Goal: Information Seeking & Learning: Learn about a topic

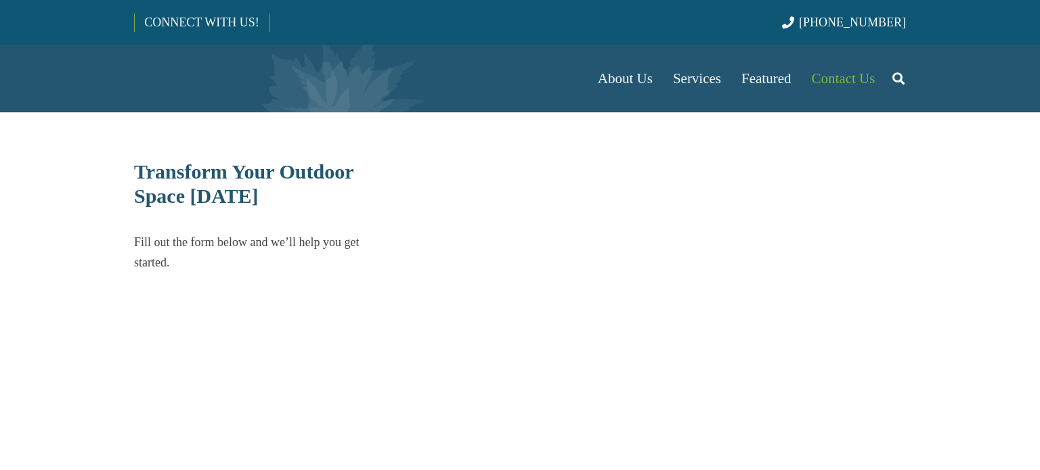
select select "******"
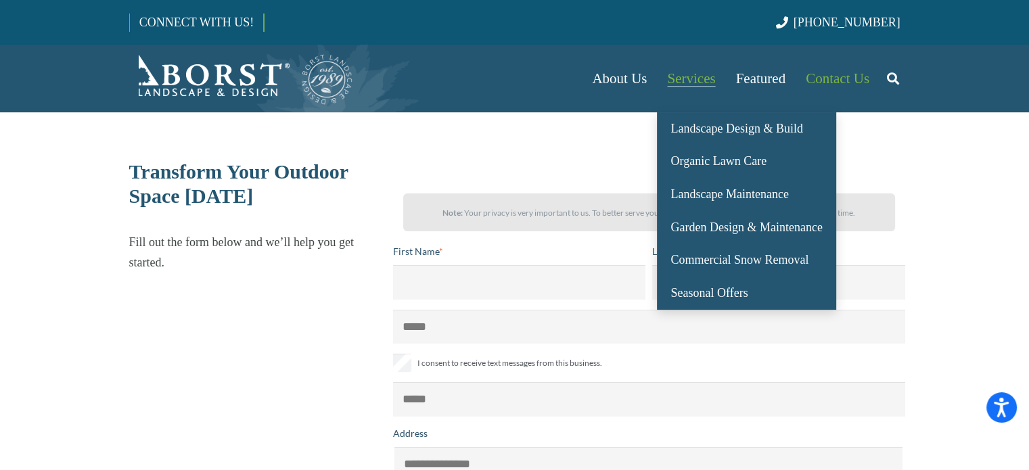
click at [696, 87] on link "Services" at bounding box center [691, 79] width 68 height 68
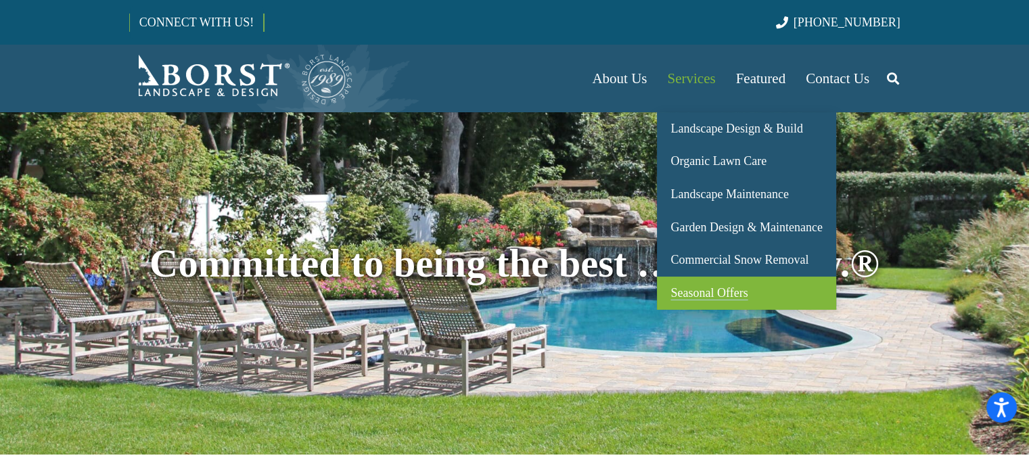
click at [705, 294] on span "Seasonal Offers" at bounding box center [709, 293] width 77 height 14
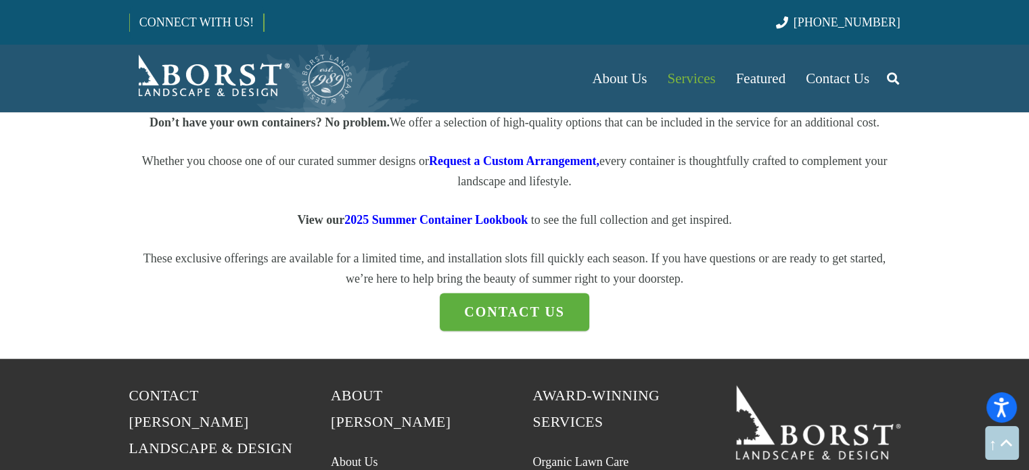
scroll to position [1847, 0]
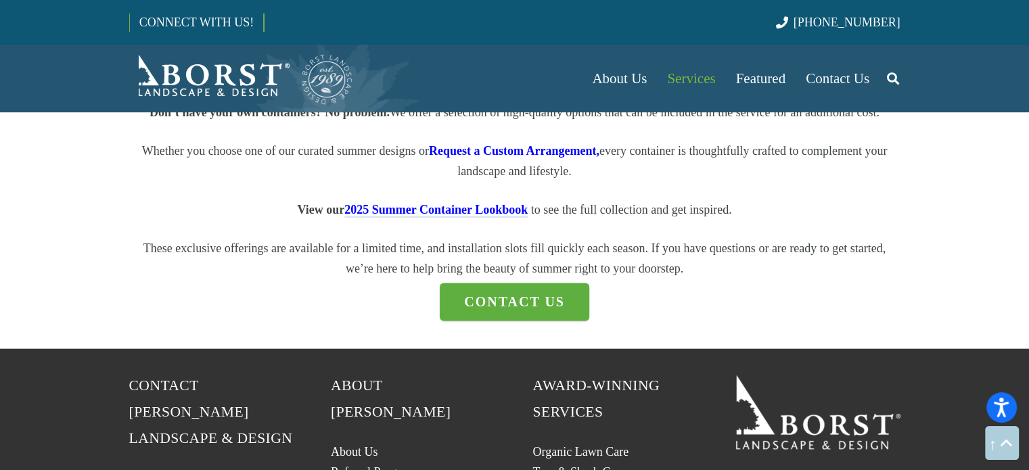
click at [456, 217] on span "2025 Summer Container Lookbook" at bounding box center [436, 210] width 183 height 14
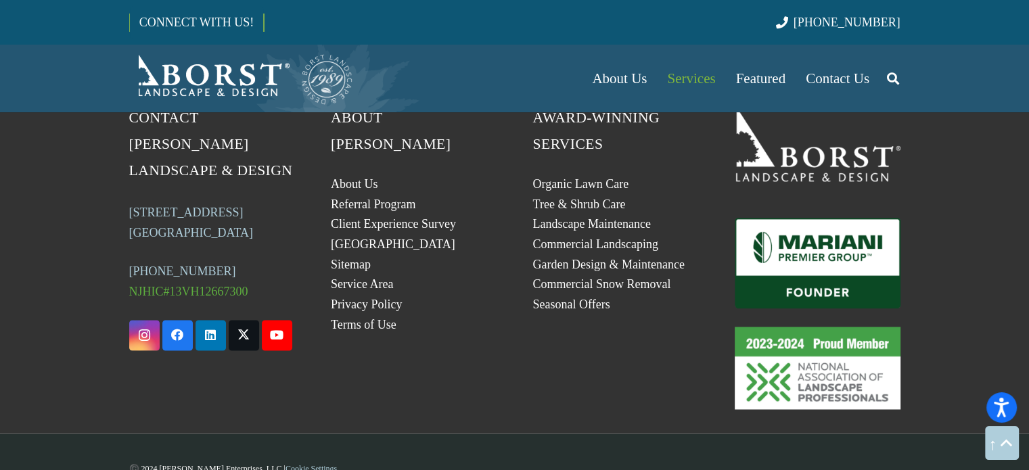
scroll to position [2116, 0]
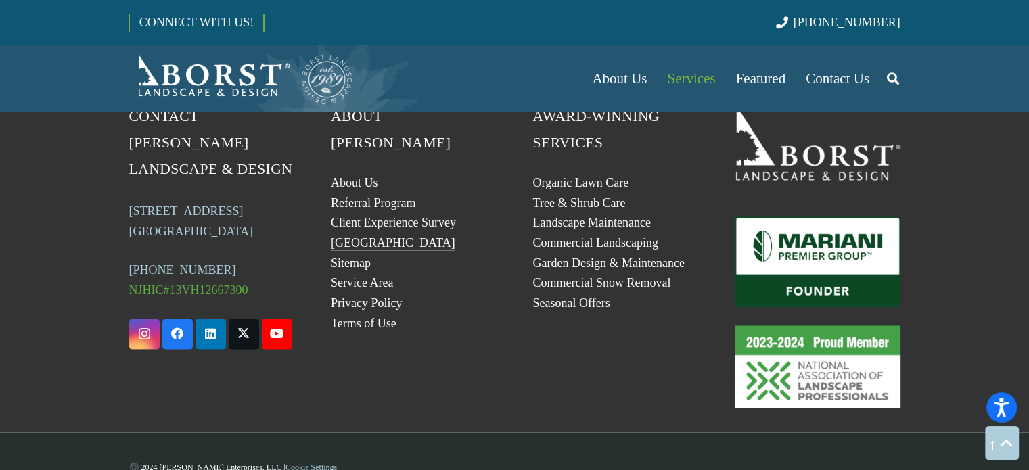
click at [386, 242] on link "[GEOGRAPHIC_DATA]" at bounding box center [393, 243] width 125 height 14
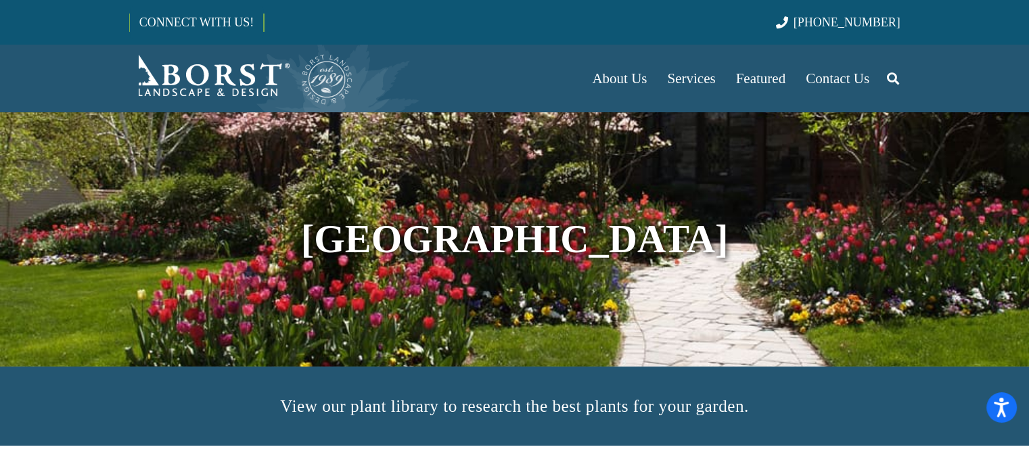
scroll to position [277, 0]
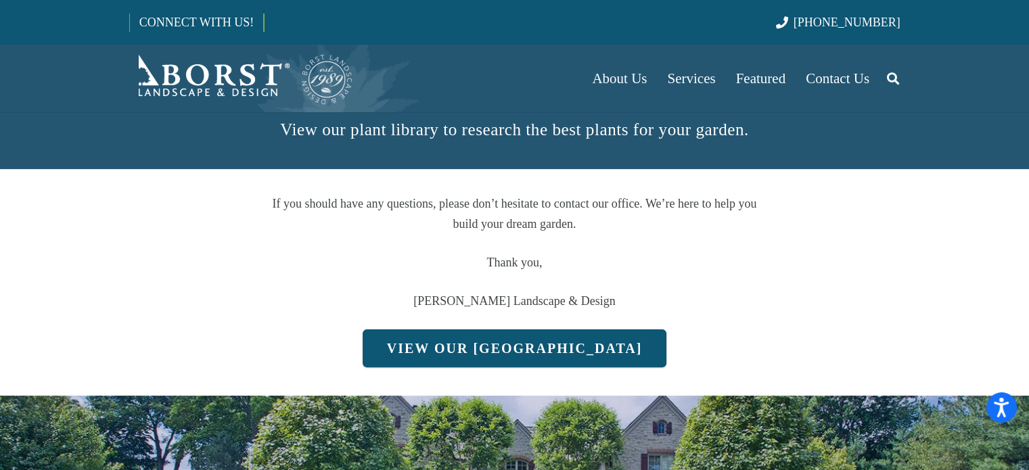
click at [481, 351] on link "View Our Plant Library" at bounding box center [515, 349] width 305 height 38
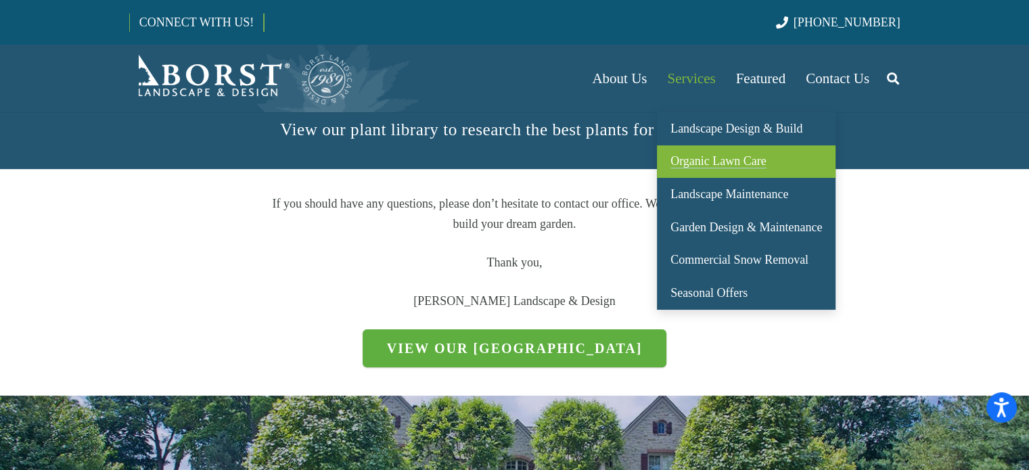
click at [722, 159] on span "Organic Lawn Care" at bounding box center [719, 161] width 96 height 14
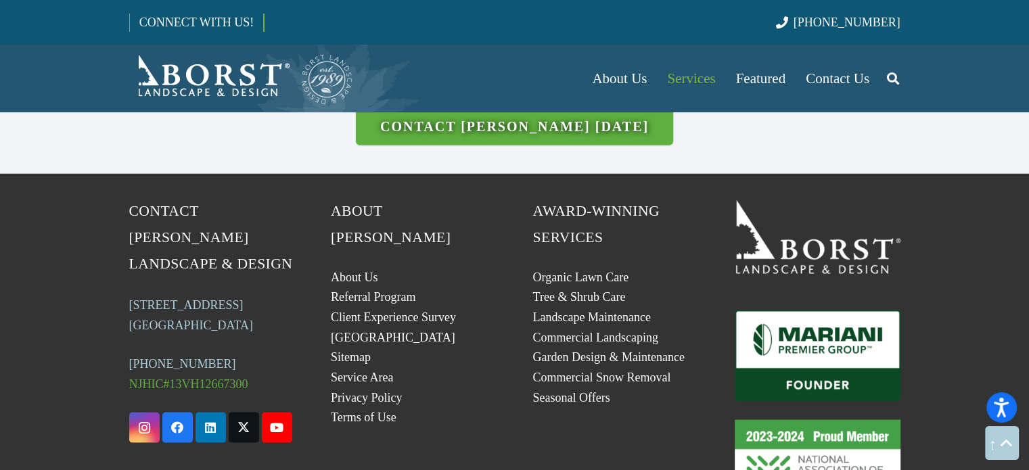
scroll to position [2474, 0]
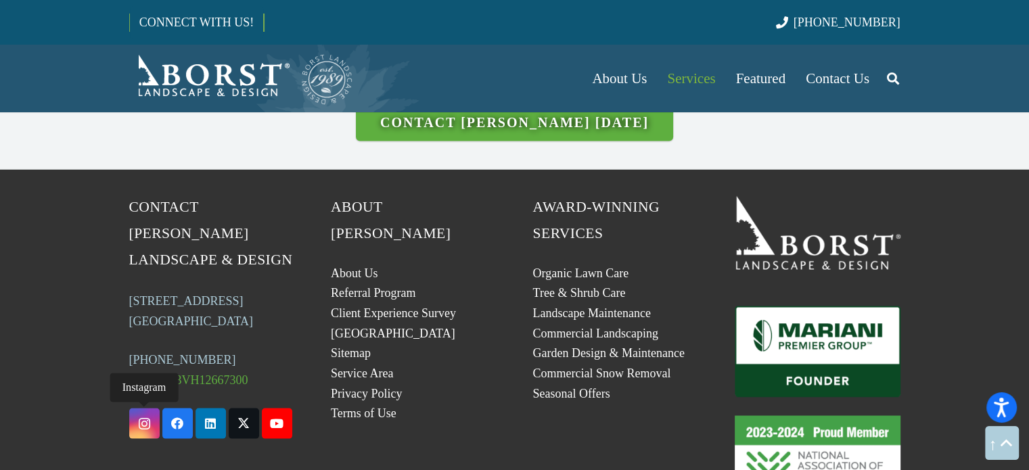
click at [146, 408] on icon "Instagram" at bounding box center [144, 423] width 30 height 30
